Goal: Task Accomplishment & Management: Manage account settings

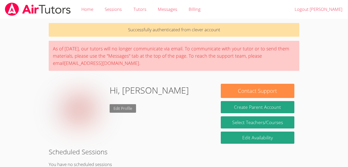
click at [121, 108] on link "Edit Profile" at bounding box center [123, 108] width 26 height 9
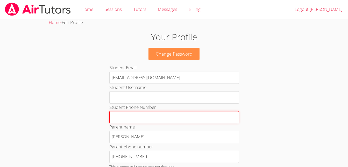
click at [147, 117] on input "Student Phone Number" at bounding box center [173, 117] width 129 height 12
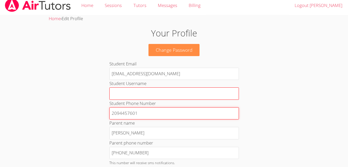
scroll to position [4, 0]
type input "2094457601"
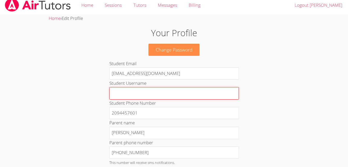
click at [152, 94] on input "Student Username" at bounding box center [173, 93] width 129 height 12
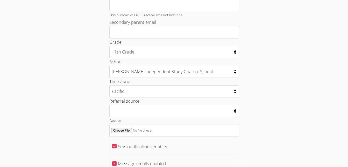
scroll to position [219, 0]
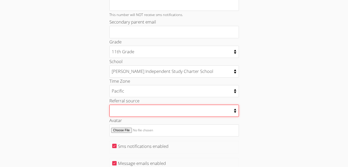
click at [235, 111] on select "College counselor Educational consultant Facebook Family referral Newspaper Sch…" at bounding box center [173, 111] width 129 height 12
select select "other"
click at [109, 105] on select "College counselor Educational consultant Facebook Family referral Newspaper Sch…" at bounding box center [173, 111] width 129 height 12
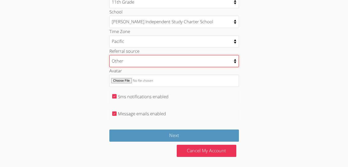
scroll to position [269, 0]
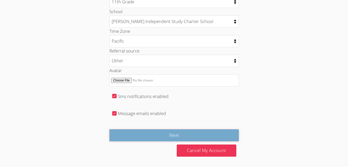
click at [189, 133] on input "Next" at bounding box center [173, 135] width 129 height 12
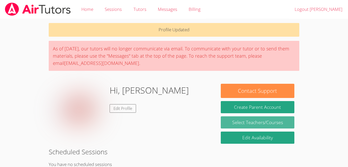
click at [248, 120] on link "Select Teachers/Courses" at bounding box center [258, 123] width 74 height 12
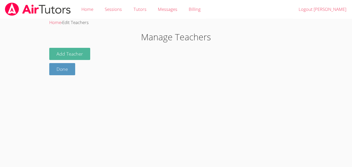
click at [59, 54] on button "Add Teacher" at bounding box center [69, 54] width 41 height 12
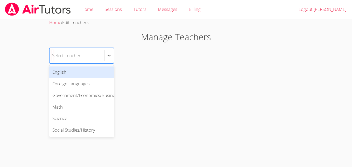
click at [59, 54] on div "Select Teacher" at bounding box center [66, 56] width 28 height 8
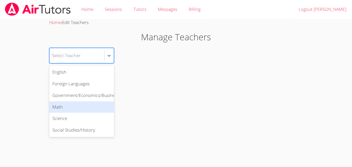
click at [78, 106] on div "Math" at bounding box center [81, 107] width 65 height 12
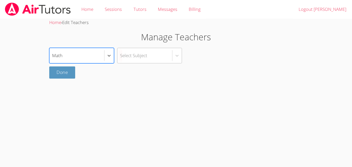
click at [141, 58] on div "Select Subject" at bounding box center [133, 56] width 27 height 8
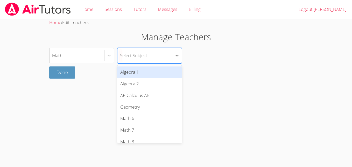
click at [146, 55] on div "Select Subject" at bounding box center [133, 56] width 27 height 8
click at [147, 72] on div "Algebra 1" at bounding box center [149, 73] width 65 height 12
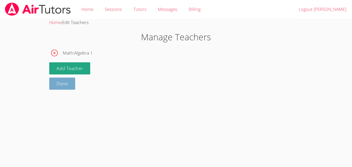
click at [58, 82] on link "Done" at bounding box center [62, 84] width 26 height 12
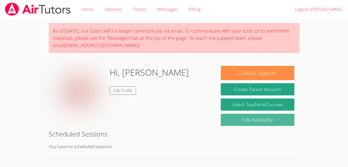
click at [242, 120] on link "Edit Availability" at bounding box center [258, 120] width 74 height 12
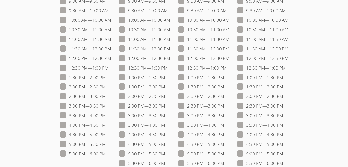
scroll to position [65, 0]
click at [106, 116] on span at bounding box center [106, 115] width 0 height 6
click at [106, 116] on input "3:30 PM — 4:00 PM" at bounding box center [108, 114] width 4 height 4
click at [106, 116] on span at bounding box center [106, 115] width 0 height 6
click at [106, 116] on input "3:30 PM — 4:00 PM" at bounding box center [108, 114] width 4 height 4
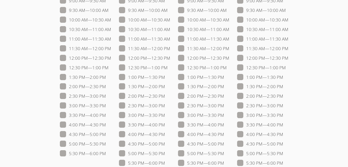
checkbox input "false"
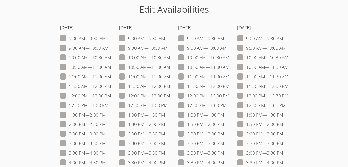
scroll to position [26, 0]
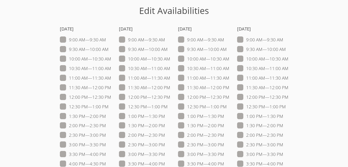
click at [106, 38] on span at bounding box center [106, 40] width 0 height 6
click at [106, 38] on input "9:00 AM — 9:30 AM" at bounding box center [108, 39] width 4 height 4
click at [106, 38] on span at bounding box center [106, 40] width 0 height 6
click at [106, 38] on input "9:00 AM — 9:30 AM" at bounding box center [108, 39] width 4 height 4
checkbox input "false"
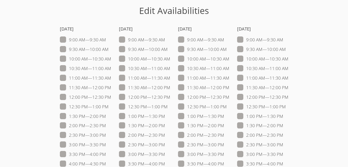
click at [108, 50] on span at bounding box center [108, 49] width 0 height 6
click at [108, 50] on input "9:30 AM — 10:00 AM" at bounding box center [110, 48] width 4 height 4
checkbox input "true"
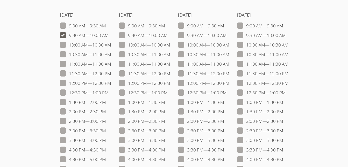
scroll to position [41, 0]
click at [286, 35] on span at bounding box center [286, 35] width 0 height 6
click at [286, 35] on input "9:30 AM — 10:00 AM" at bounding box center [288, 34] width 4 height 4
checkbox input "true"
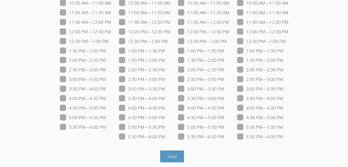
scroll to position [95, 0]
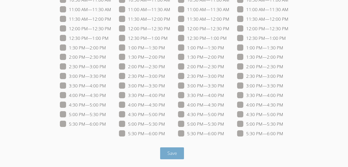
click at [174, 152] on span "Save" at bounding box center [172, 153] width 10 height 6
